Goal: Information Seeking & Learning: Understand process/instructions

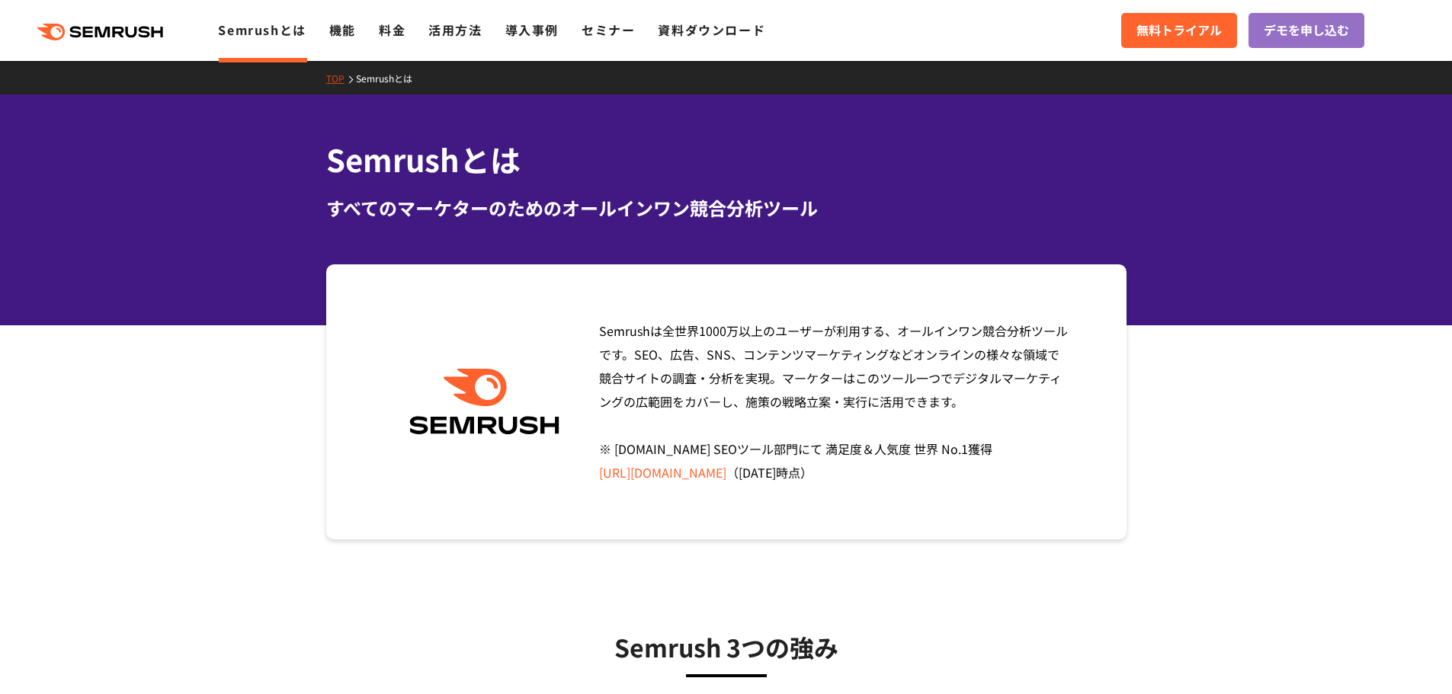
click at [407, 33] on ul "Semrushとは 機能 料金 活用方法 導入事例 セミナー 資料ダウンロード" at bounding box center [503, 31] width 570 height 20
click at [403, 33] on link "料金" at bounding box center [392, 30] width 27 height 18
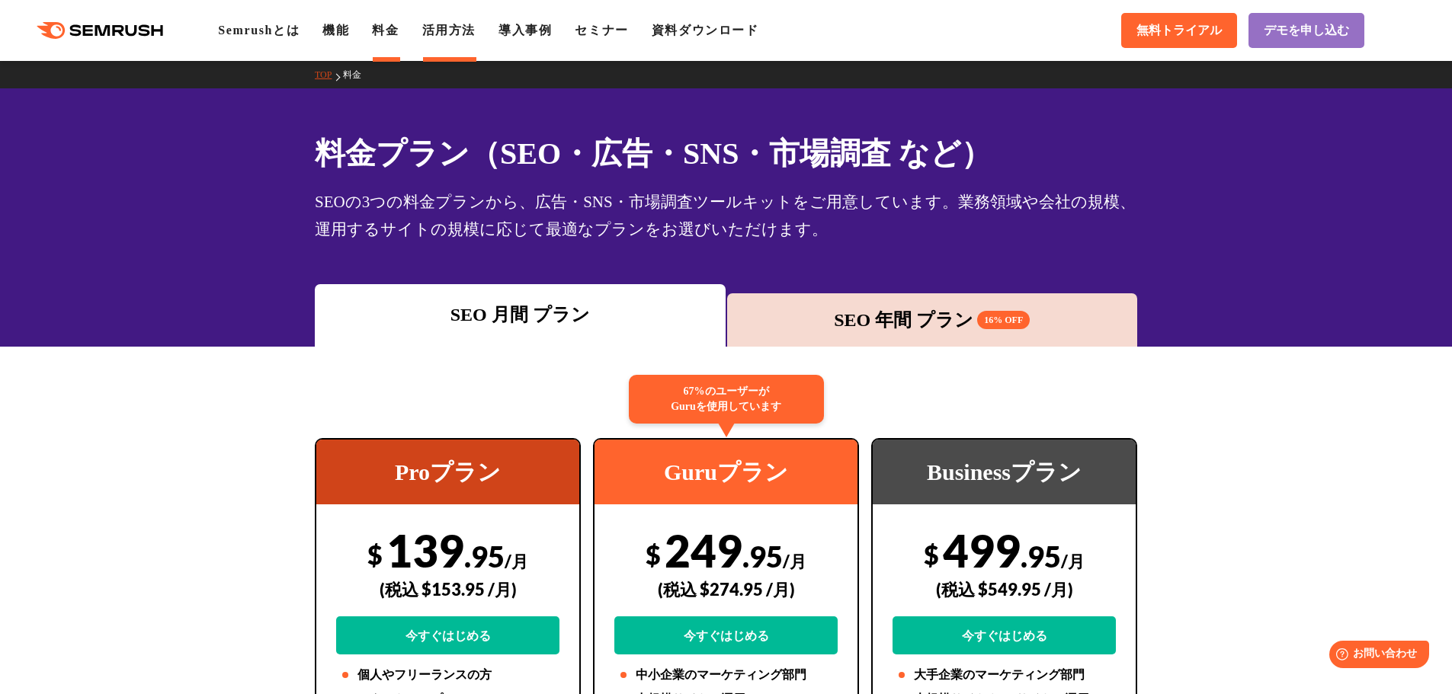
click at [473, 34] on link "活用方法" at bounding box center [448, 30] width 53 height 13
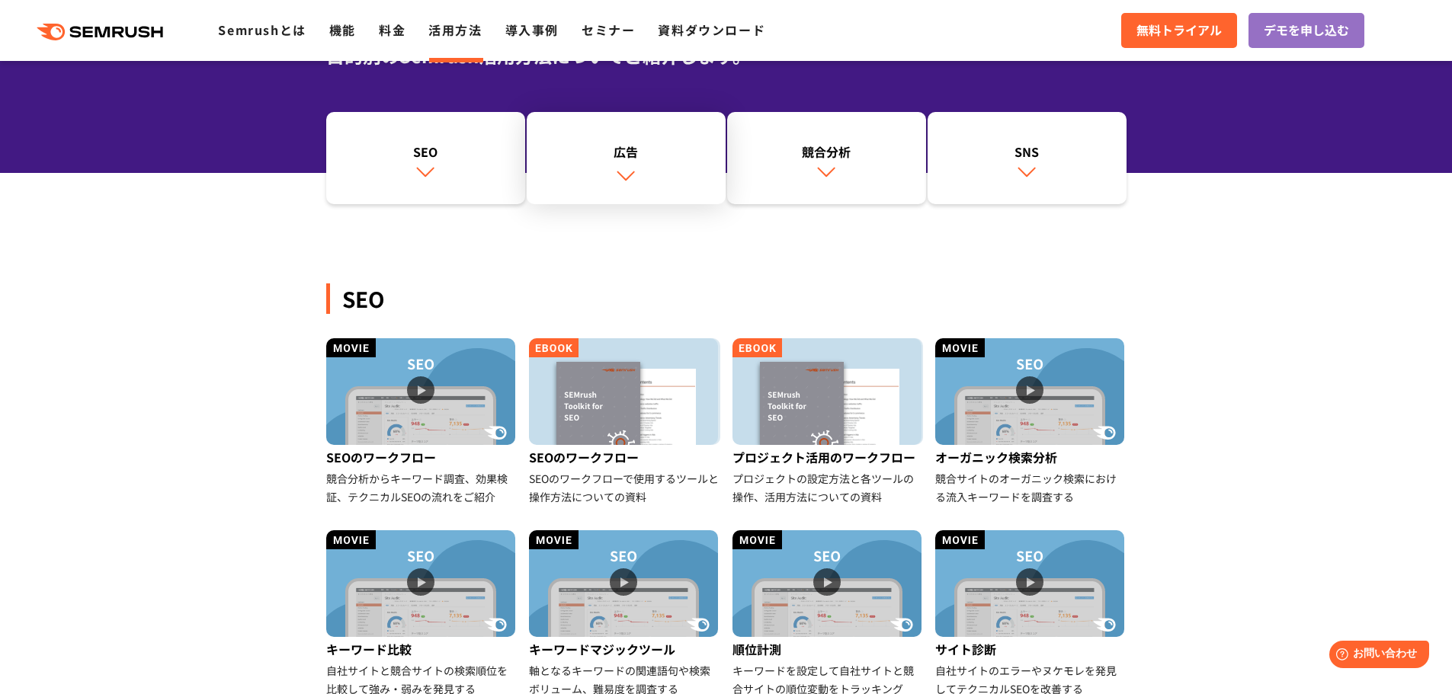
click at [634, 180] on img at bounding box center [626, 175] width 20 height 20
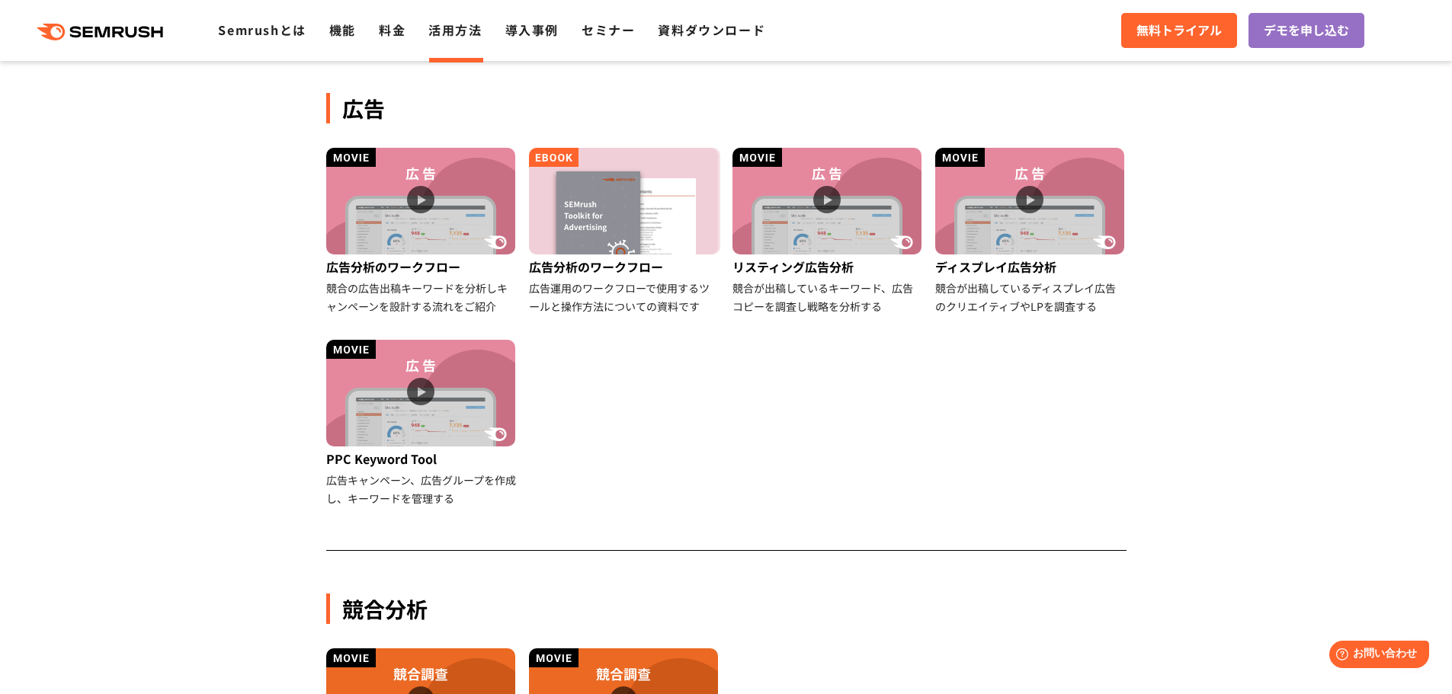
scroll to position [852, 0]
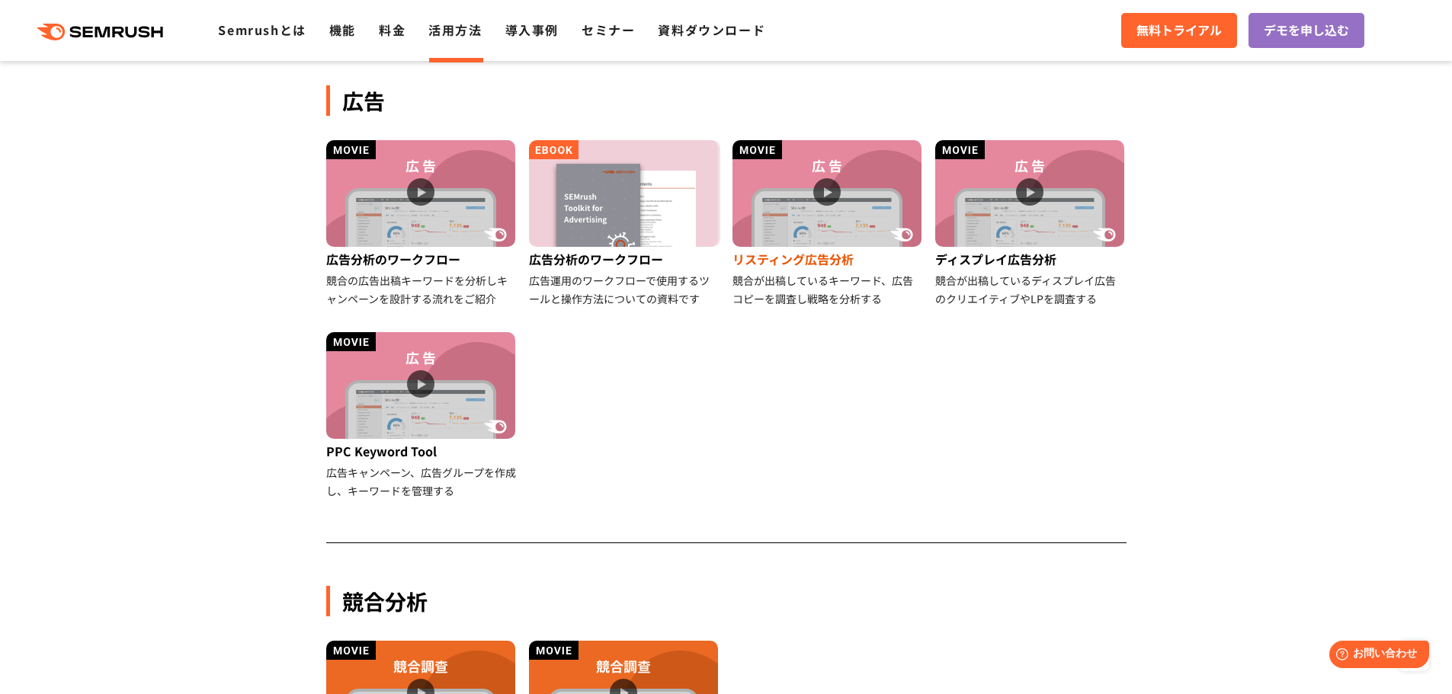
click at [797, 240] on img at bounding box center [827, 193] width 189 height 107
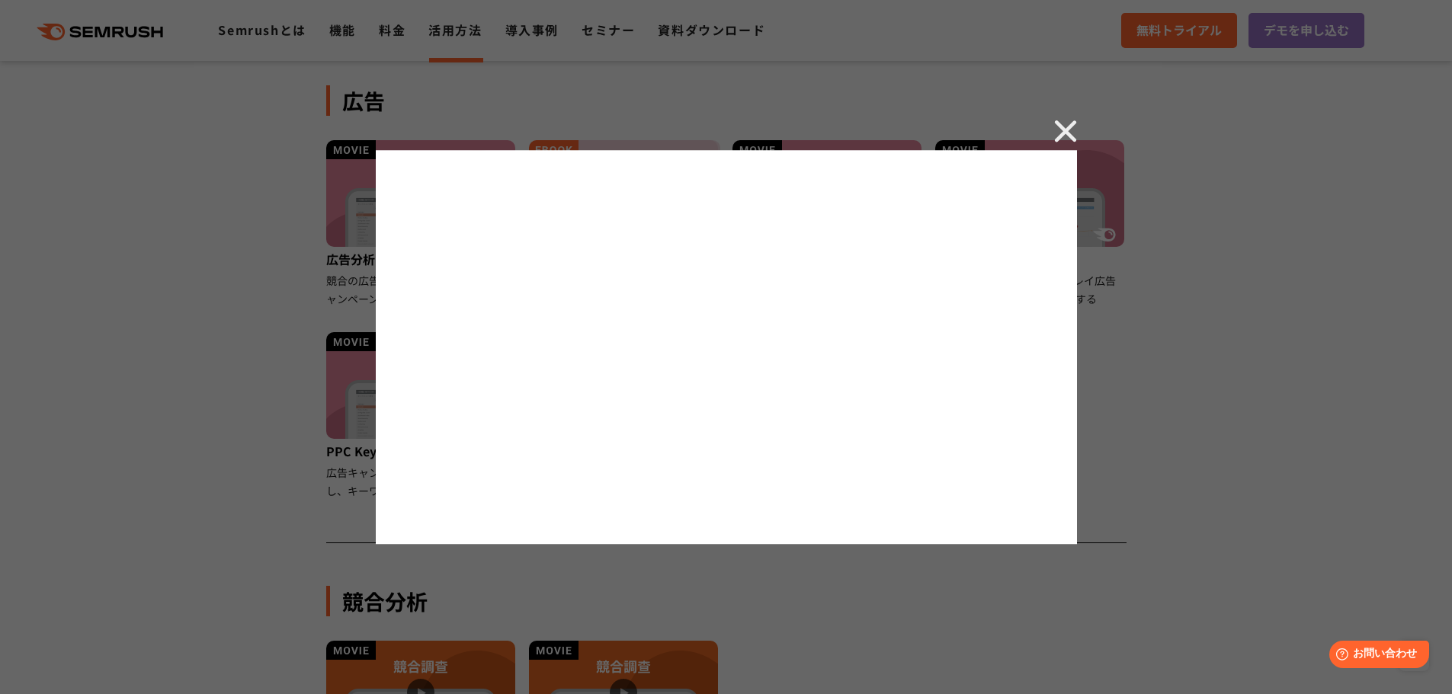
click at [1073, 130] on img at bounding box center [1065, 131] width 23 height 23
